Goal: Navigation & Orientation: Find specific page/section

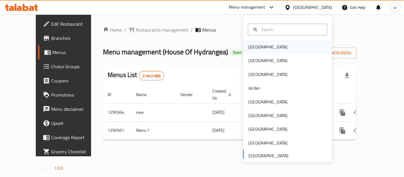
click at [264, 49] on div "[GEOGRAPHIC_DATA]" at bounding box center [287, 47] width 89 height 14
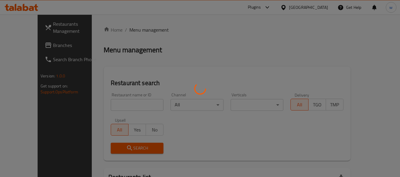
click at [17, 46] on div at bounding box center [200, 88] width 400 height 177
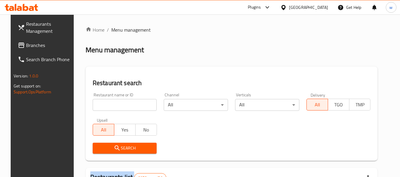
click at [17, 46] on div at bounding box center [200, 88] width 400 height 177
click at [26, 46] on span "Branches" at bounding box center [49, 45] width 47 height 7
